Goal: Obtain resource: Obtain resource

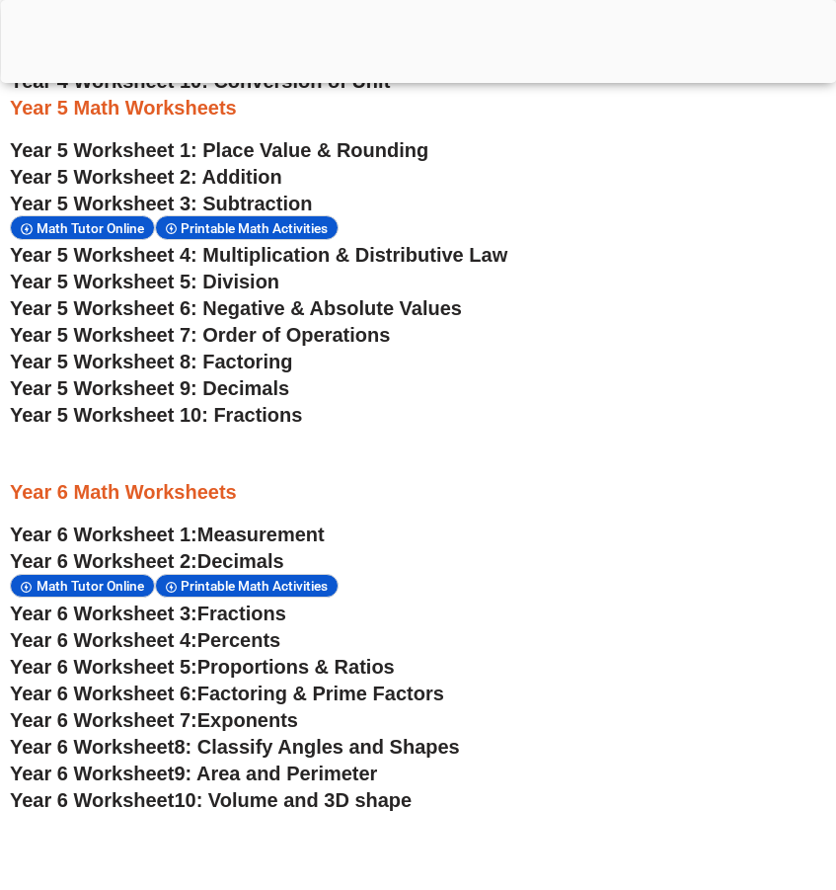
scroll to position [3405, 0]
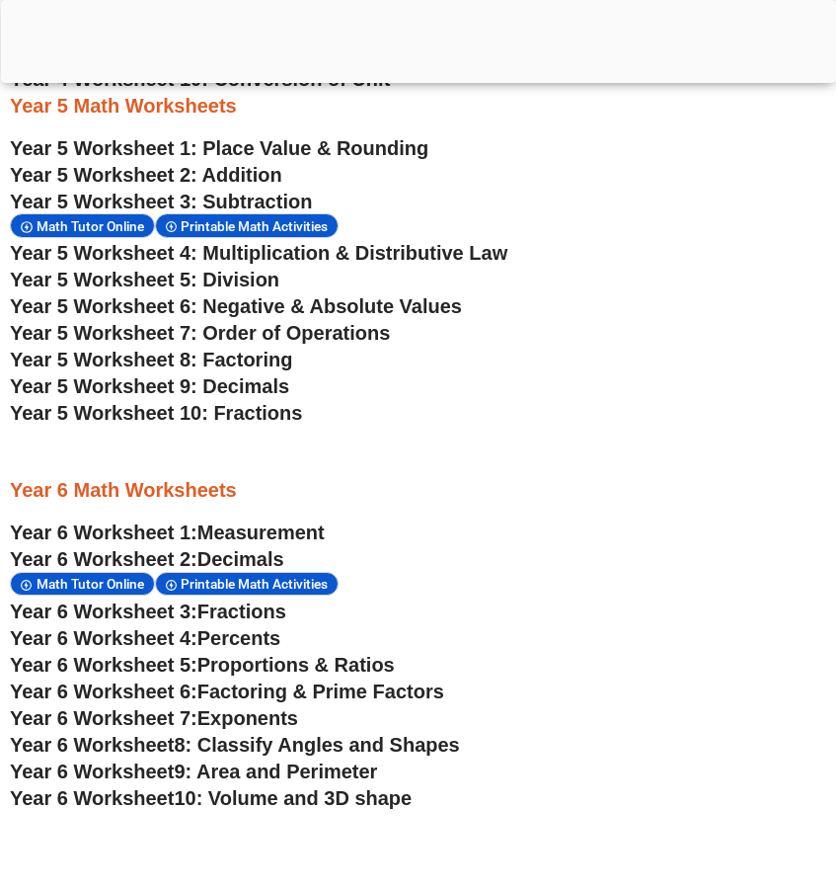
click at [276, 793] on span "10: Volume and 3D shape" at bounding box center [293, 798] width 238 height 22
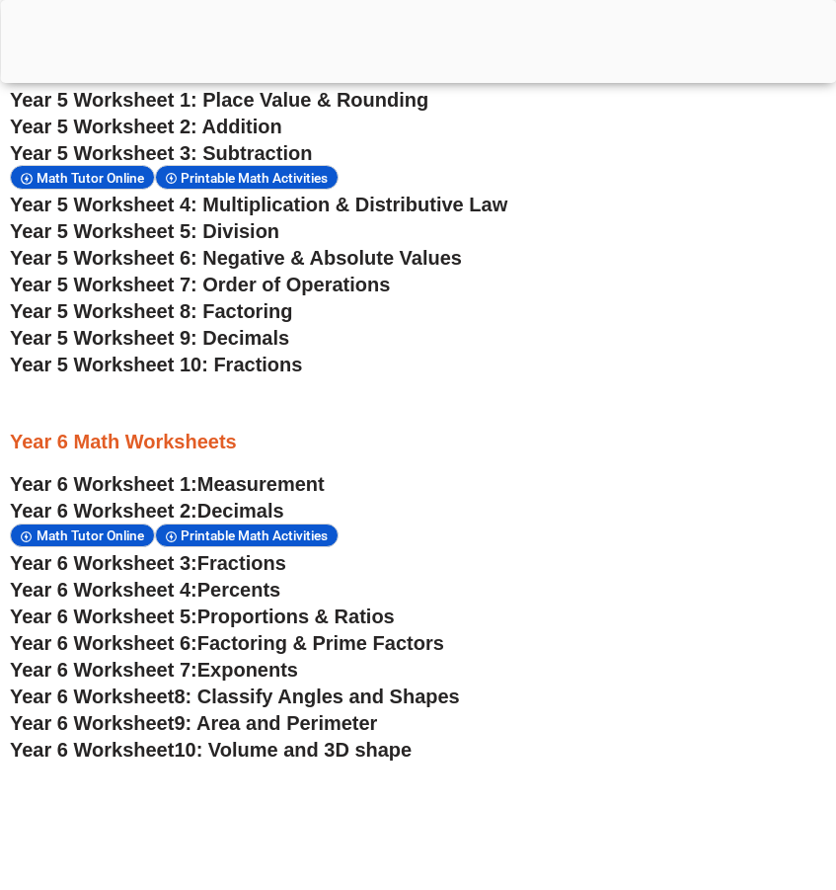
scroll to position [3461, 0]
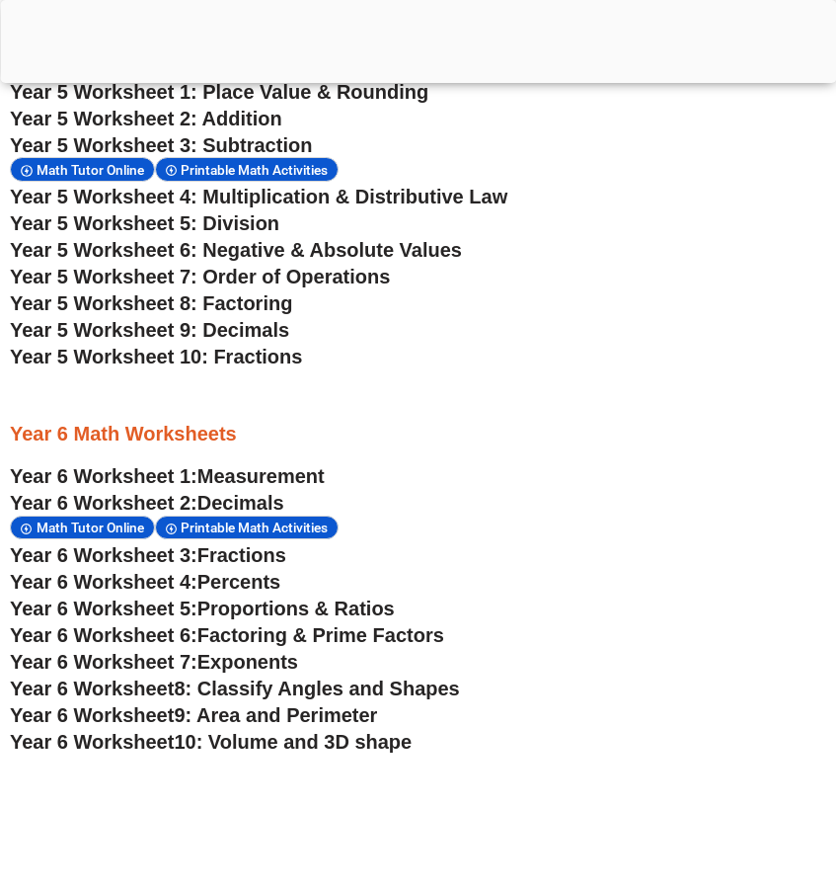
click at [259, 553] on span "Fractions" at bounding box center [241, 555] width 89 height 22
click at [222, 611] on span "Proportions & Ratios" at bounding box center [295, 608] width 197 height 22
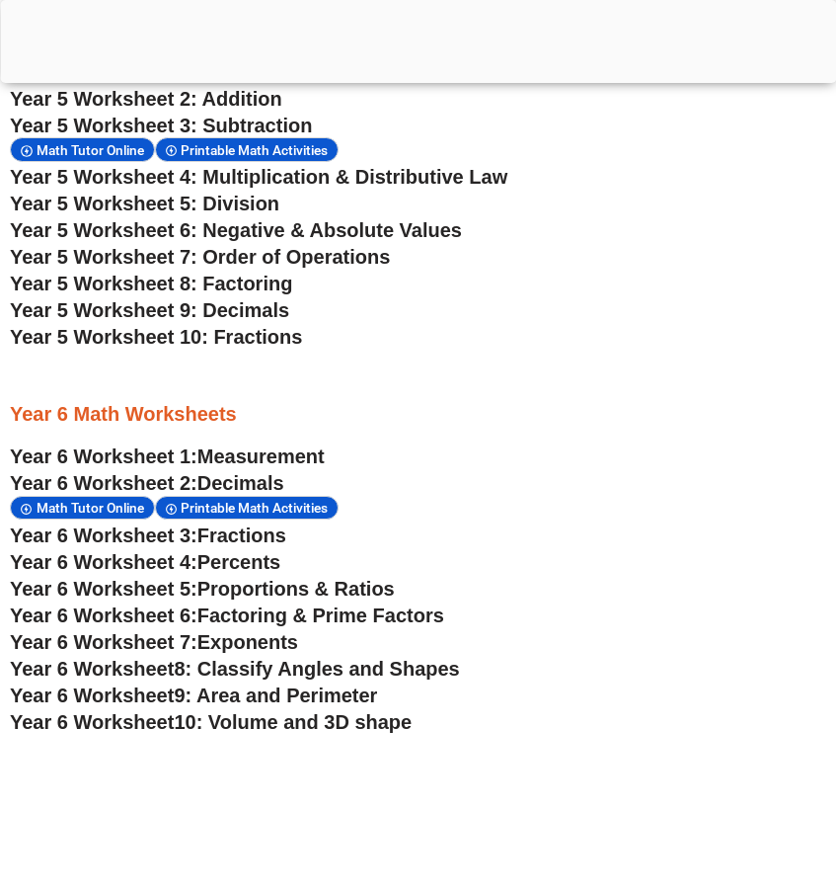
scroll to position [3483, 0]
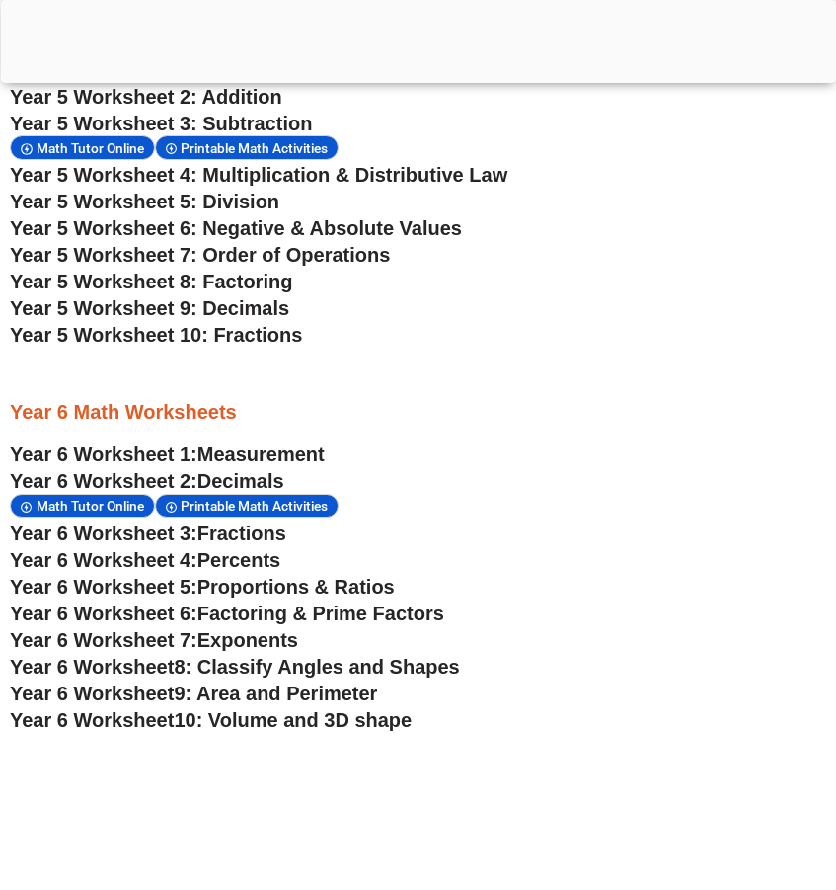
click at [228, 658] on span "8: Classify Angles and Shapes" at bounding box center [316, 667] width 285 height 22
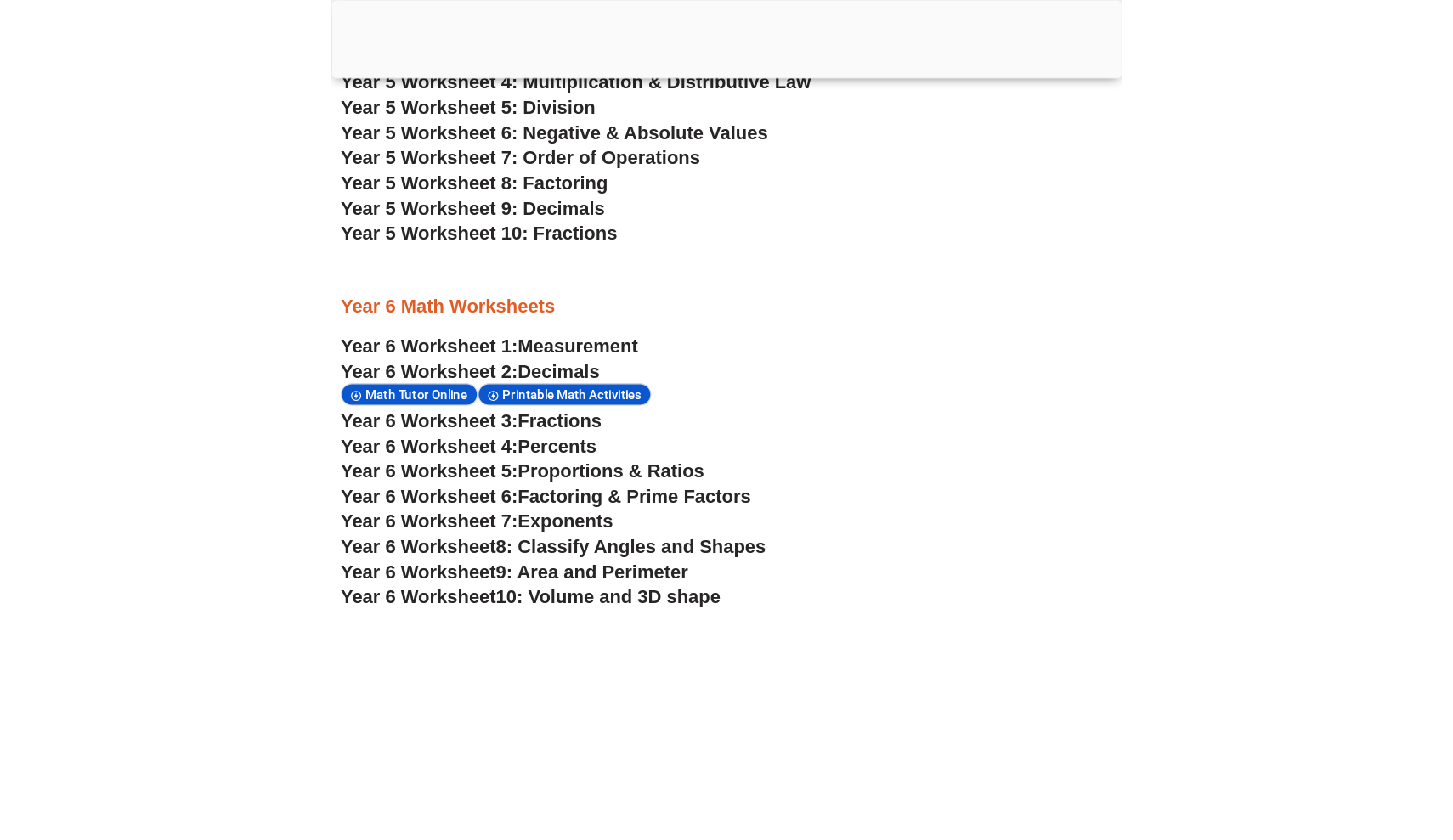
scroll to position [3089, 0]
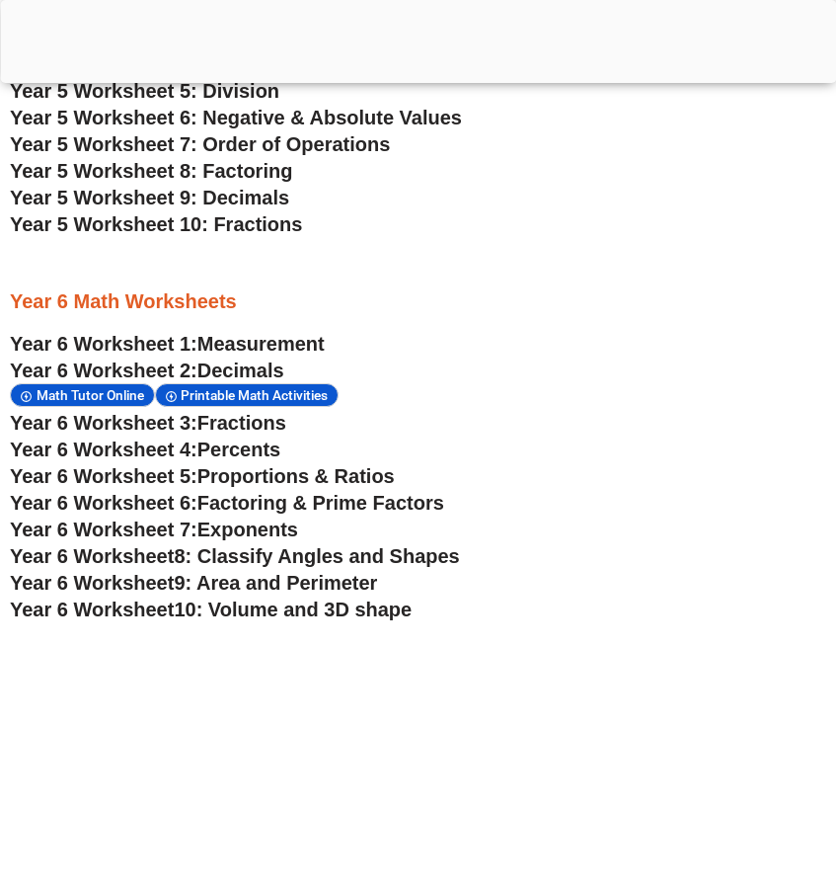
click at [227, 574] on span "9: Area and Perimeter" at bounding box center [275, 583] width 203 height 22
click at [210, 333] on span "Measurement" at bounding box center [260, 344] width 127 height 22
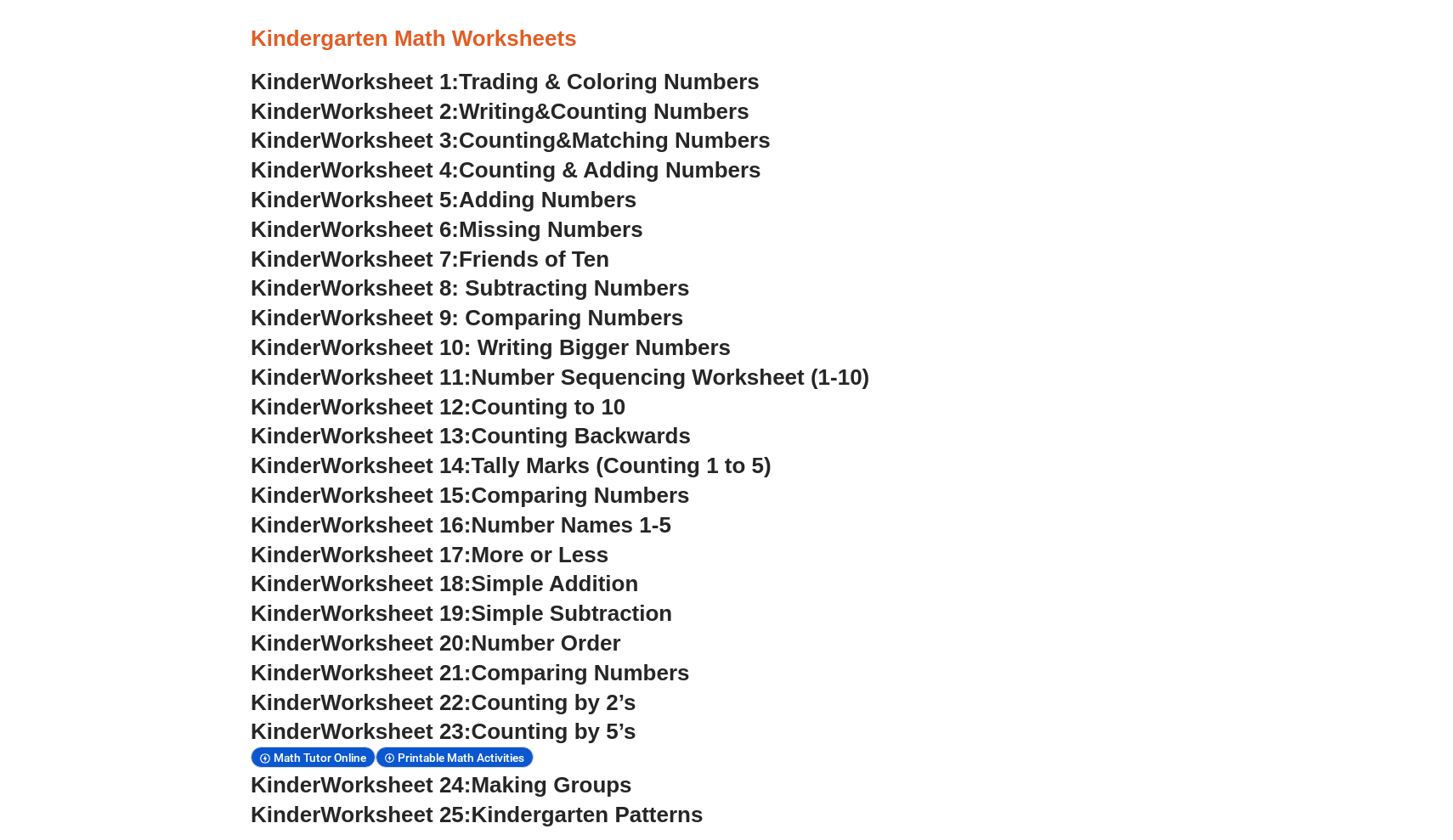
scroll to position [877, 0]
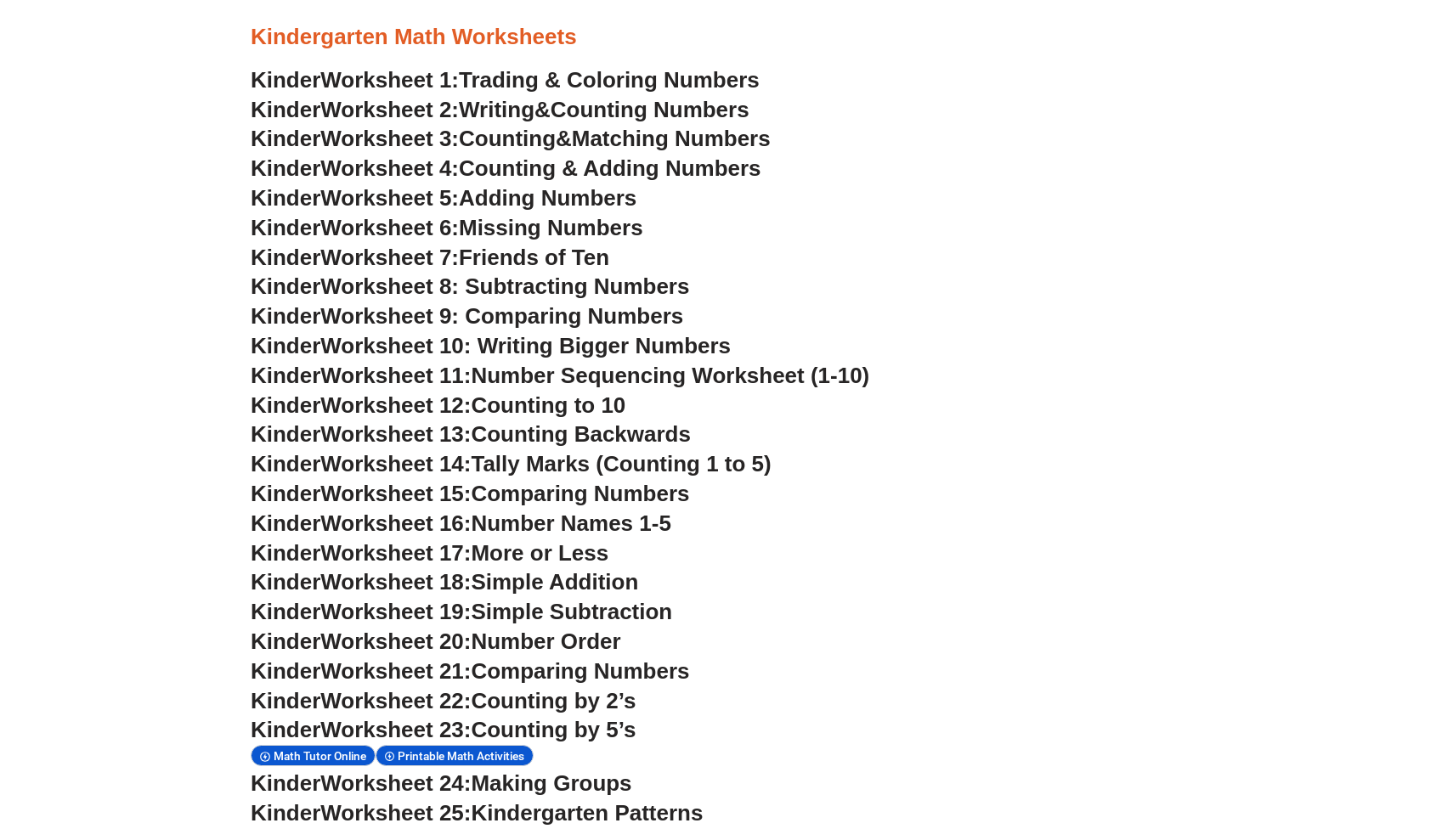
click at [481, 75] on span "Trading & Coloring Numbers" at bounding box center [609, 80] width 301 height 26
click at [520, 403] on span "Counting to 10" at bounding box center [548, 405] width 155 height 26
click at [412, 399] on span "Worksheet 12:" at bounding box center [395, 405] width 151 height 26
click at [282, 400] on span "Kinder" at bounding box center [285, 405] width 70 height 26
click at [440, 749] on span "Printable Math Activities" at bounding box center [463, 756] width 132 height 14
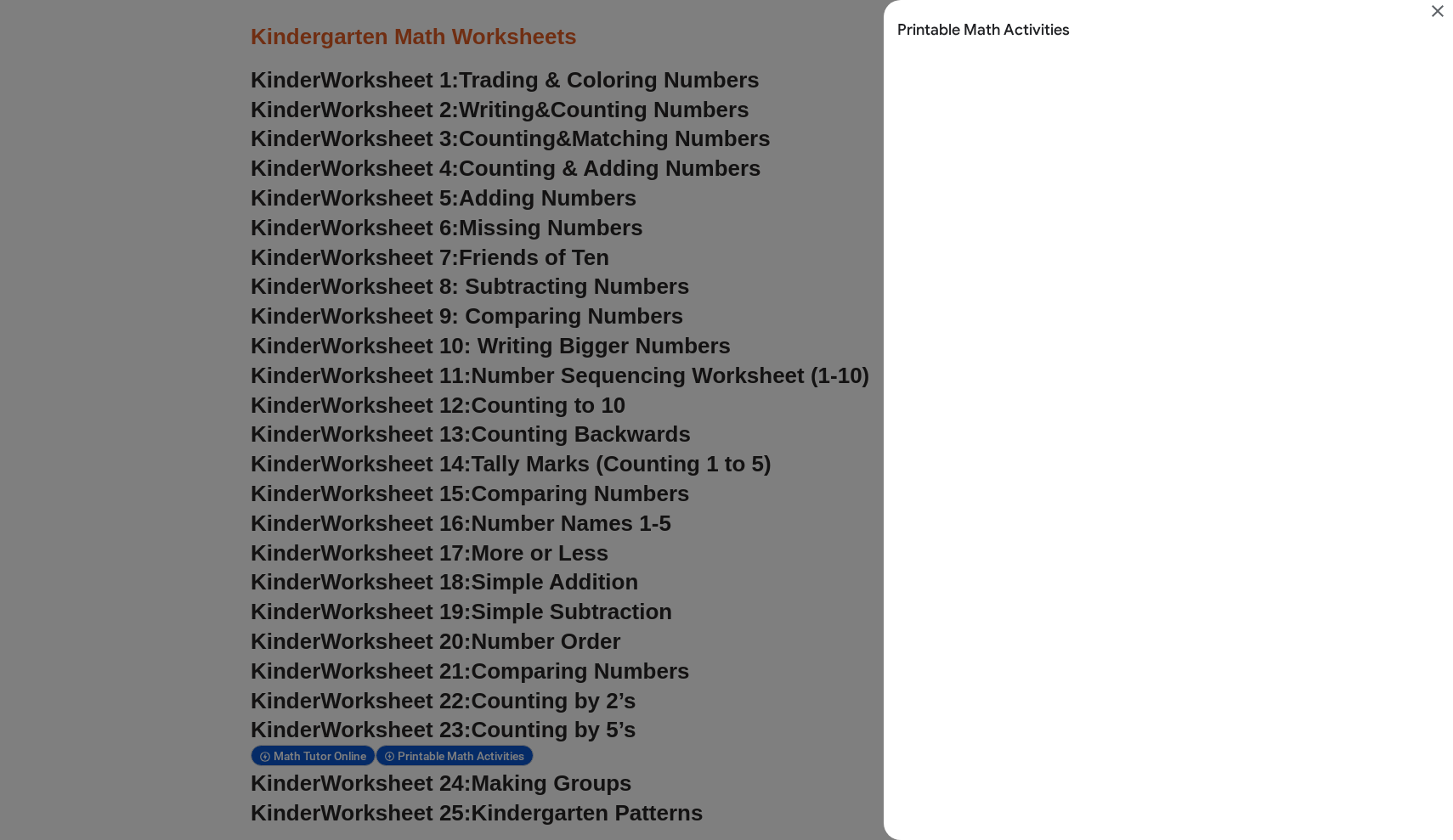
scroll to position [0, 0]
click at [718, 9] on icon "Close" at bounding box center [1438, 11] width 21 height 21
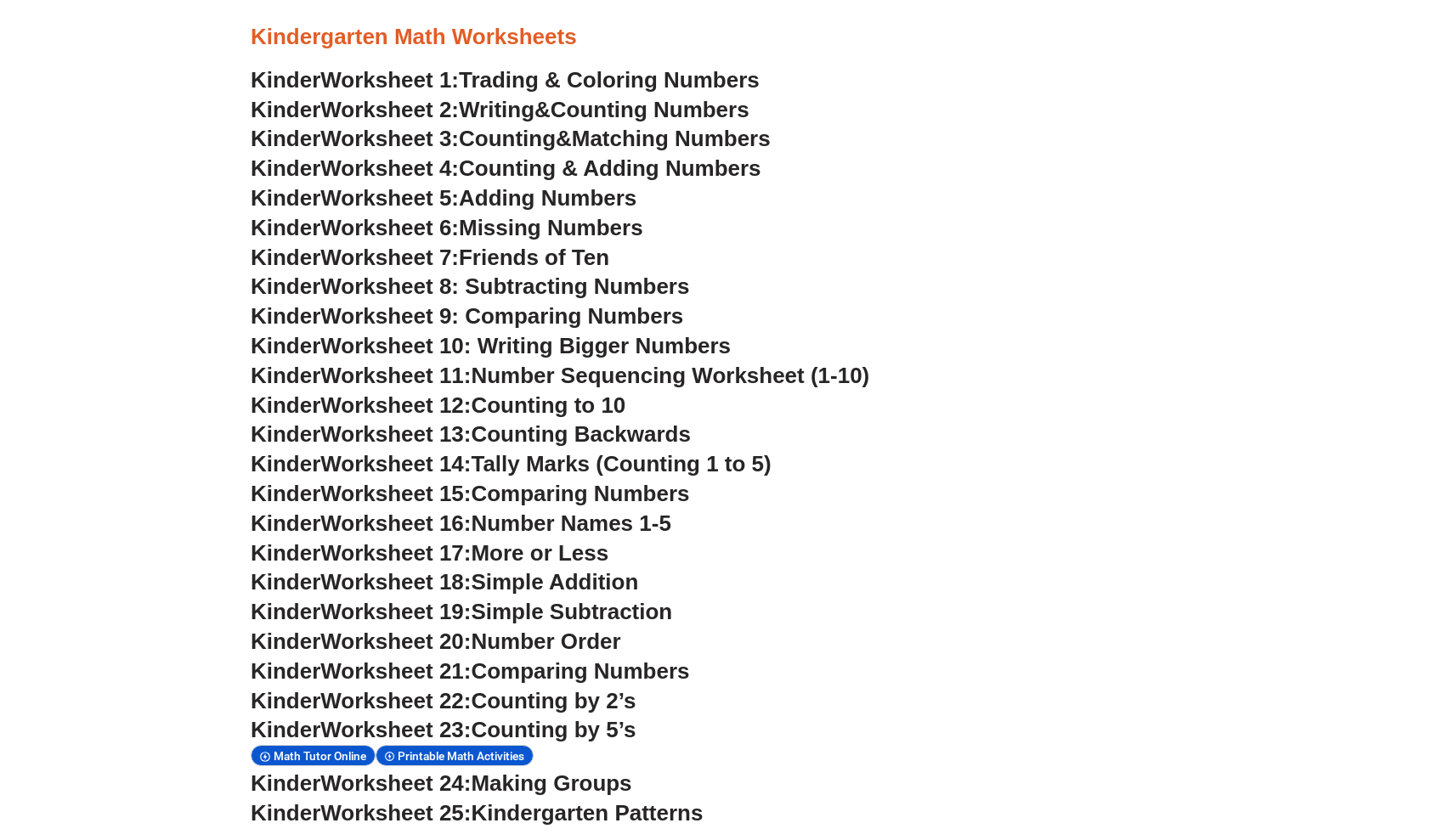
scroll to position [937, 0]
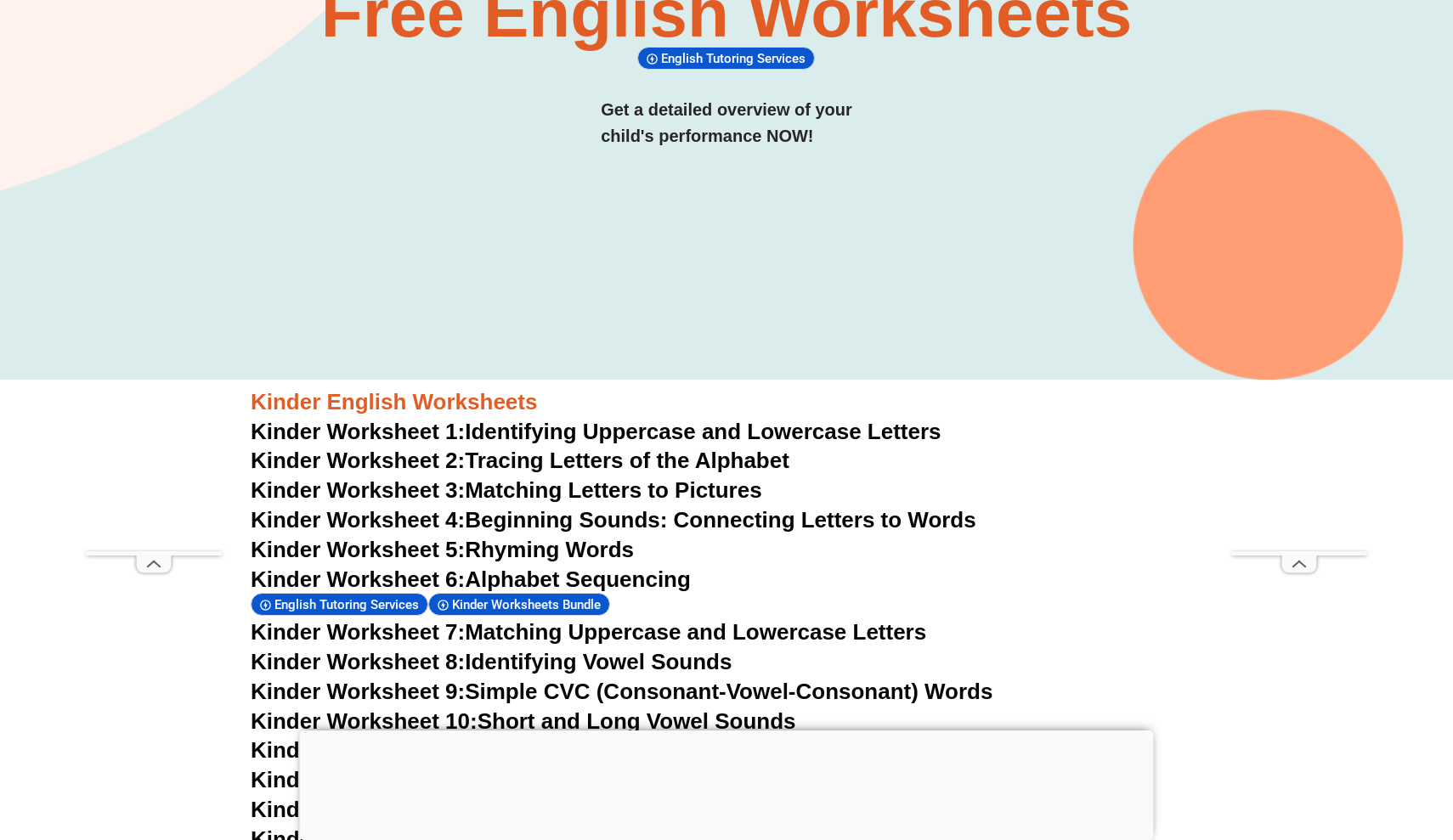
click at [397, 434] on span "Kinder Worksheet 1:" at bounding box center [357, 432] width 214 height 26
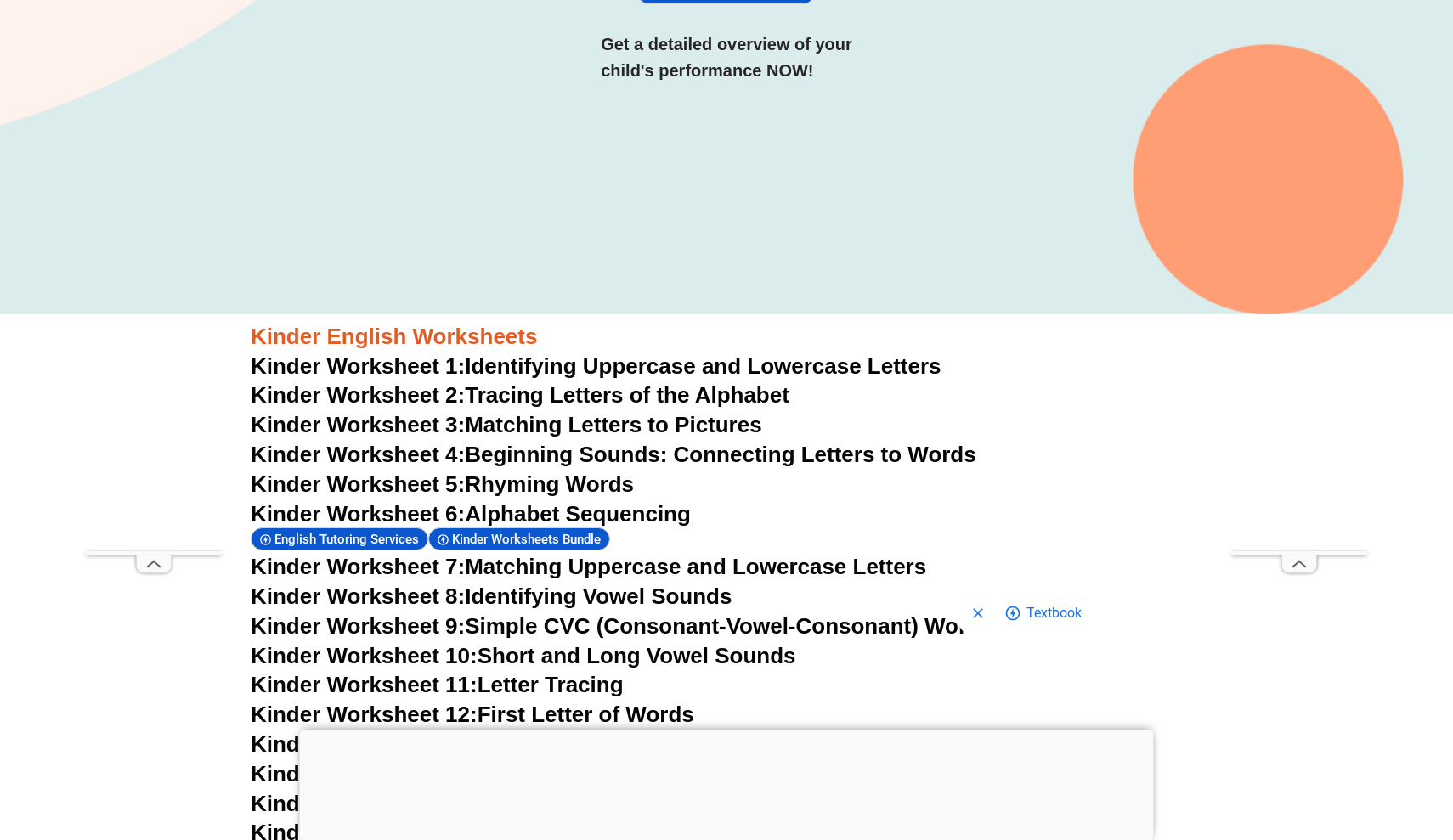
scroll to position [382, 0]
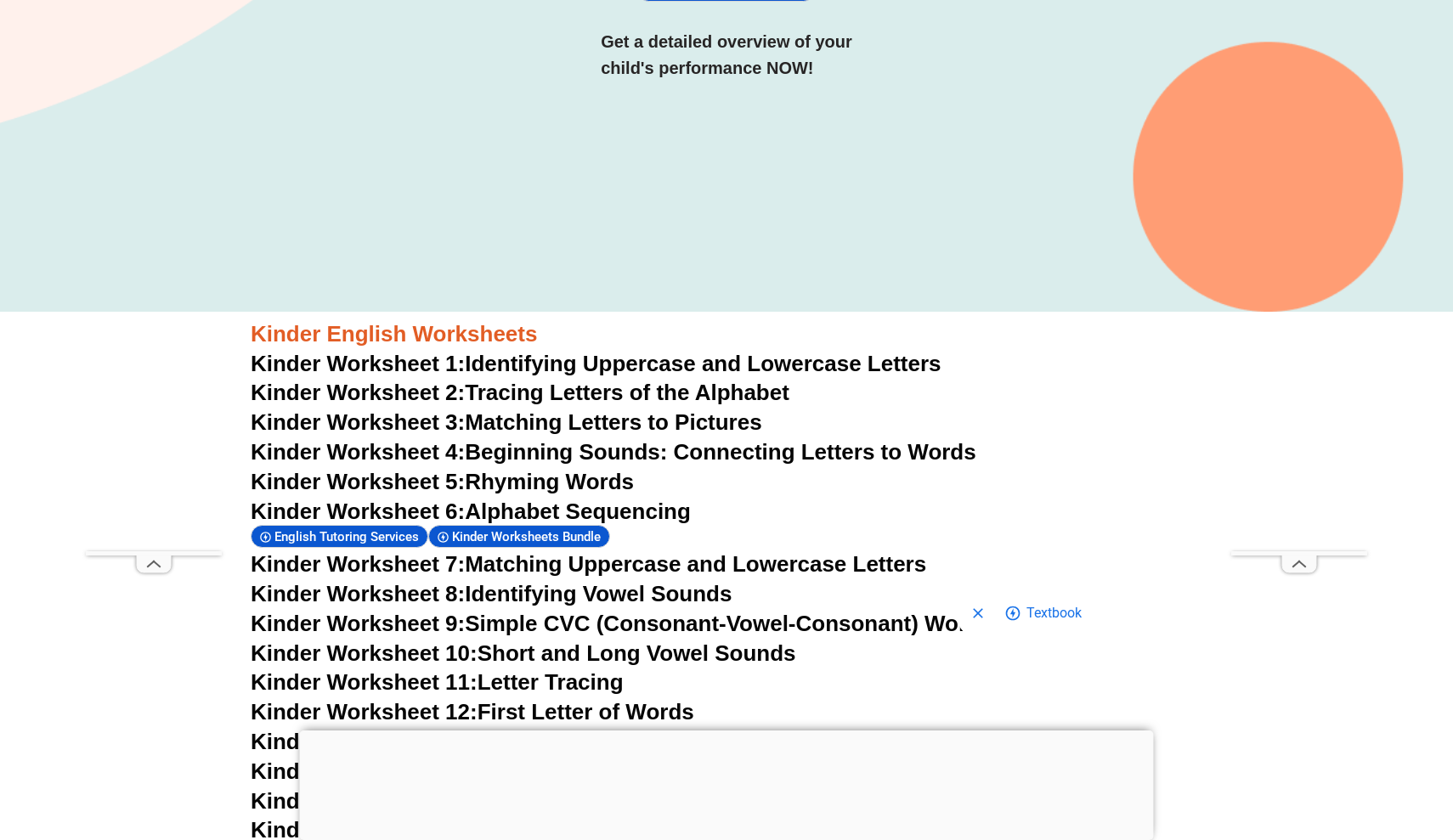
click at [539, 423] on link "Kinder Worksheet 3: Matching Letters to Pictures" at bounding box center [506, 422] width 511 height 26
click at [492, 506] on link "Kinder Worksheet 6: Alphabet Sequencing" at bounding box center [471, 512] width 440 height 26
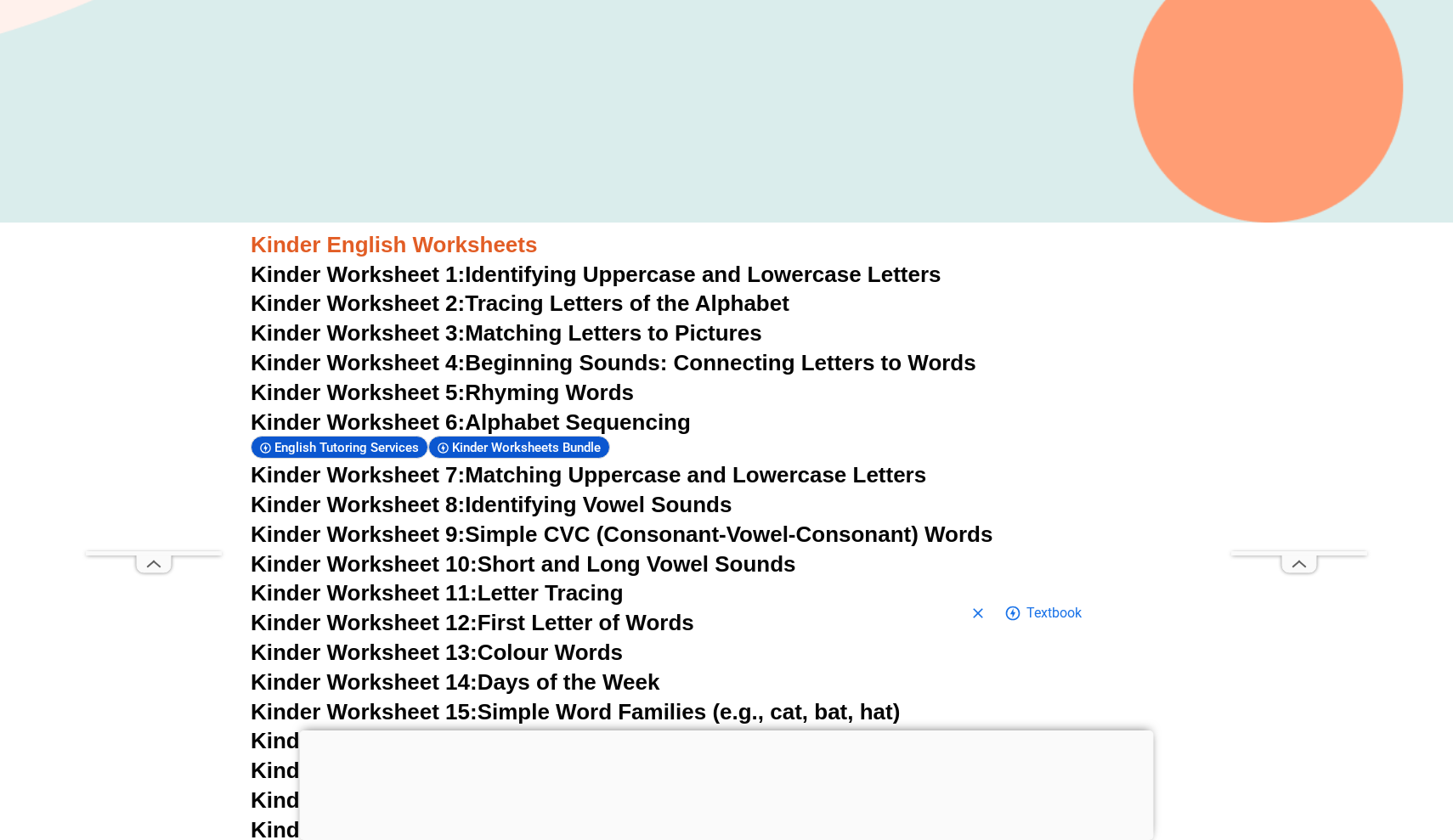
click at [419, 414] on span "Kinder Worksheet 6:" at bounding box center [357, 422] width 214 height 26
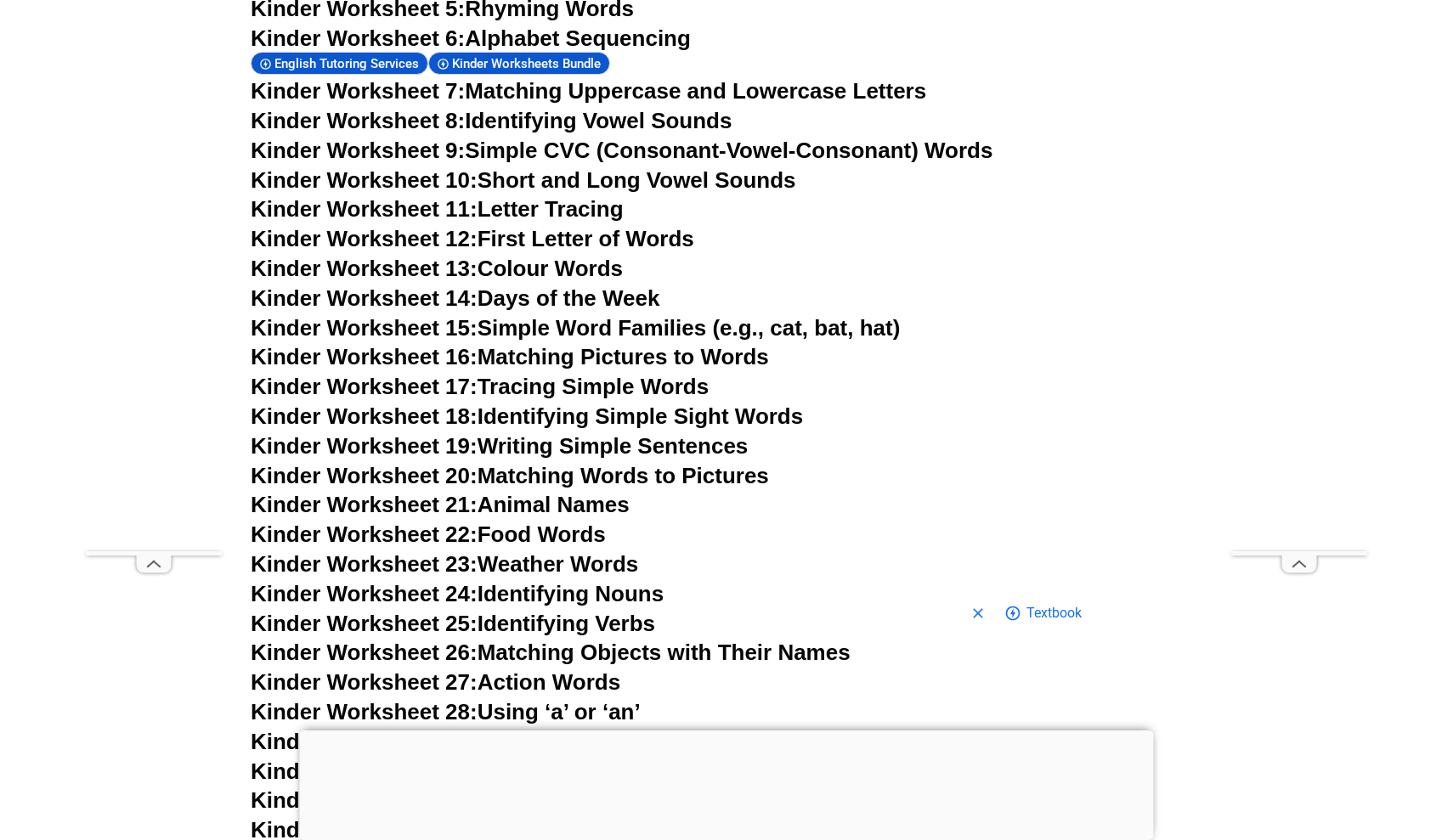
scroll to position [857, 0]
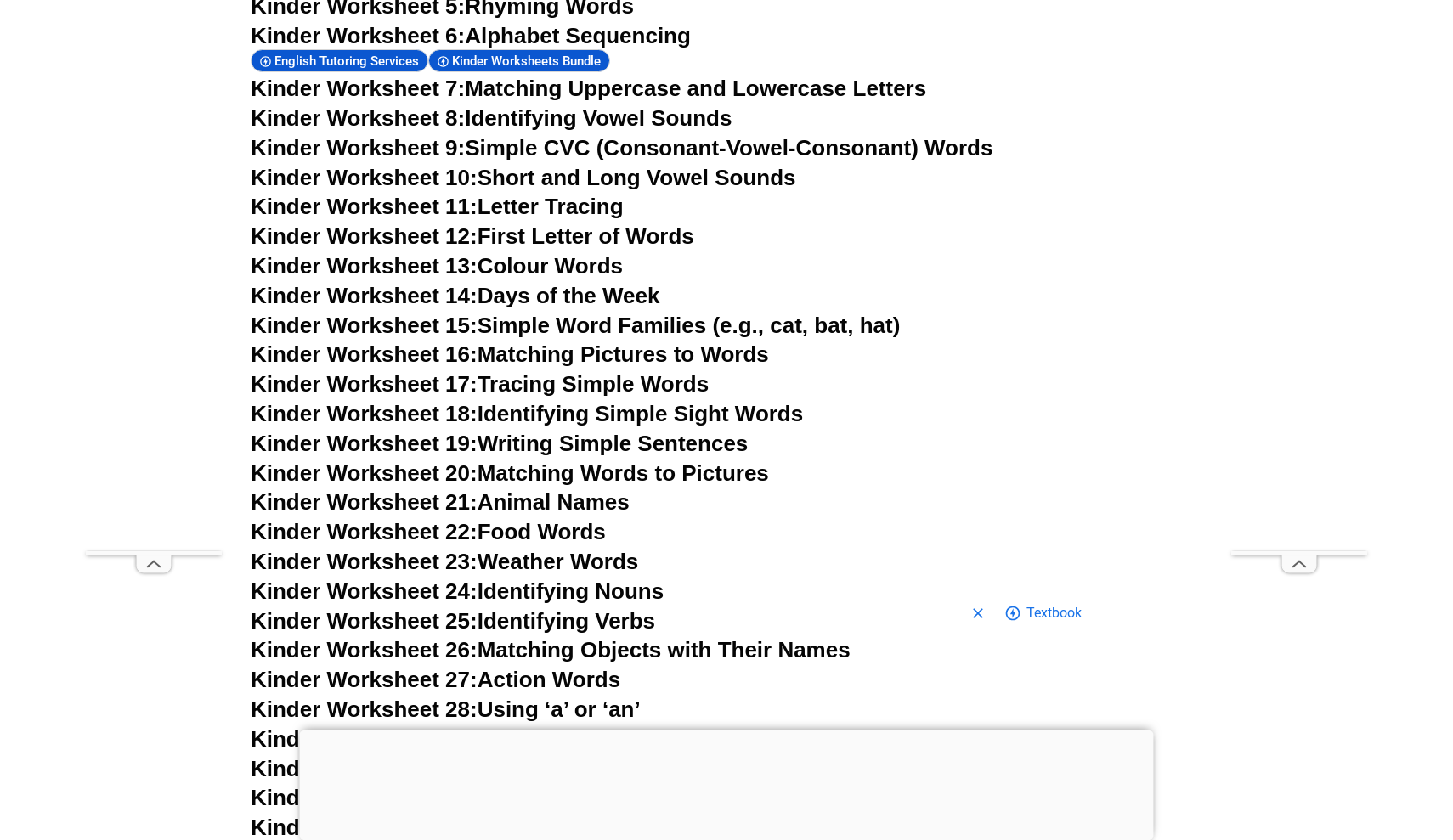
click at [552, 256] on link "Kinder Worksheet 13: Colour Words" at bounding box center [436, 266] width 372 height 26
